Goal: Find specific page/section: Find specific page/section

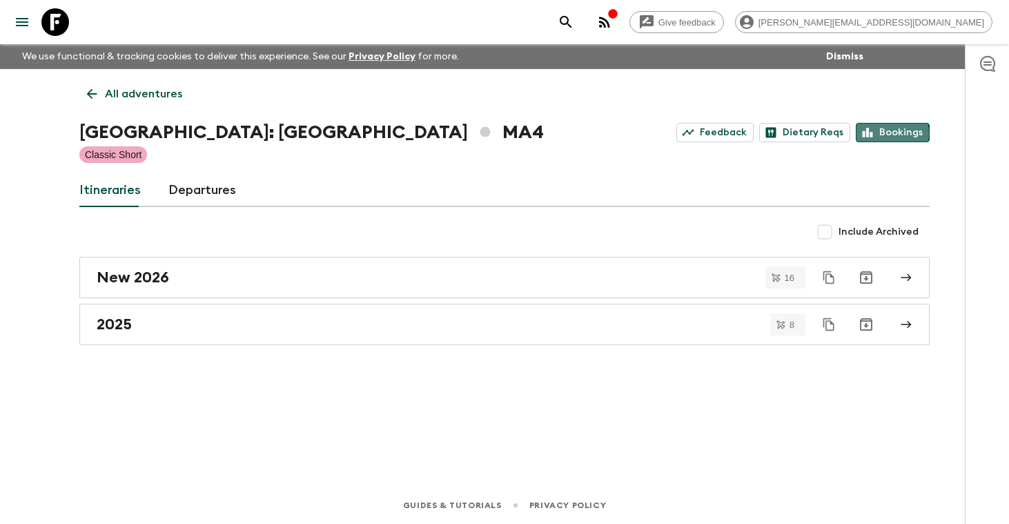
click at [892, 133] on link "Bookings" at bounding box center [893, 132] width 74 height 19
click at [159, 97] on p "All adventures" at bounding box center [143, 94] width 77 height 17
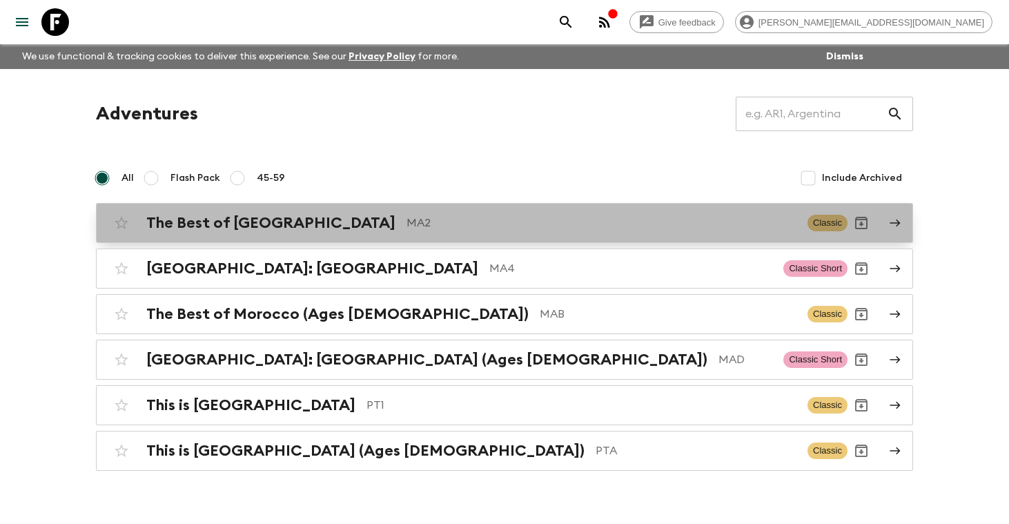
click at [224, 222] on h2 "The Best of [GEOGRAPHIC_DATA]" at bounding box center [270, 223] width 249 height 18
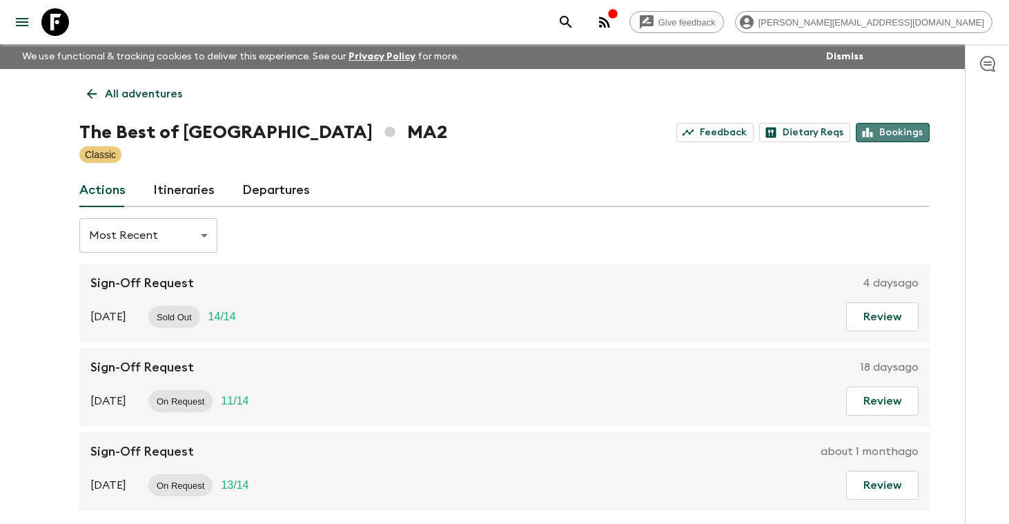
click at [893, 137] on link "Bookings" at bounding box center [893, 132] width 74 height 19
click at [161, 90] on p "All adventures" at bounding box center [143, 94] width 77 height 17
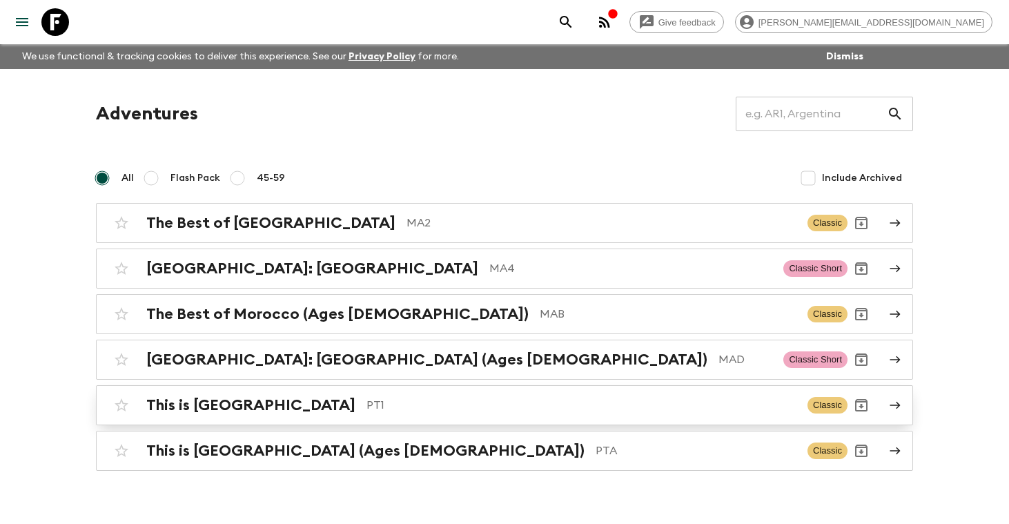
click at [222, 399] on h2 "This is [GEOGRAPHIC_DATA]" at bounding box center [250, 405] width 209 height 18
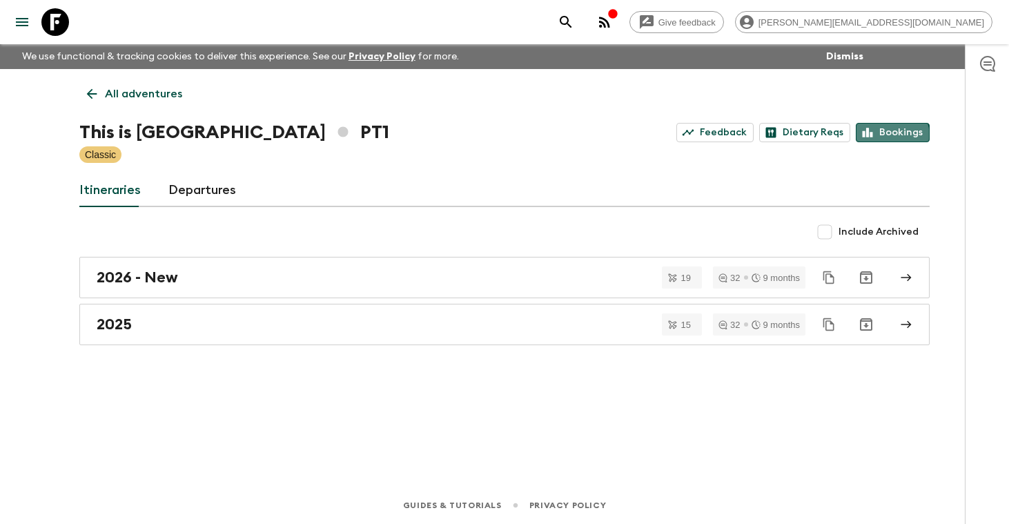
click at [892, 136] on link "Bookings" at bounding box center [893, 132] width 74 height 19
